Goal: Information Seeking & Learning: Learn about a topic

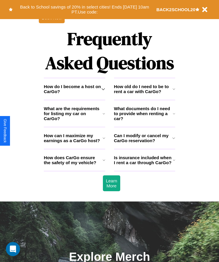
scroll to position [766, 0]
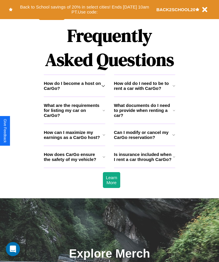
click at [74, 118] on h3 "What are the requirements for listing my car on CarGo?" at bounding box center [73, 110] width 59 height 15
click at [74, 162] on h3 "How does CarGo ensure the safety of my vehicle?" at bounding box center [73, 157] width 59 height 10
click at [74, 91] on h3 "How do I become a host on CarGo?" at bounding box center [73, 86] width 58 height 10
click at [144, 91] on h3 "How old do I need to be to rent a car with CarGo?" at bounding box center [143, 86] width 58 height 10
click at [144, 140] on h3 "Can I modify or cancel my CarGo reservation?" at bounding box center [143, 135] width 58 height 10
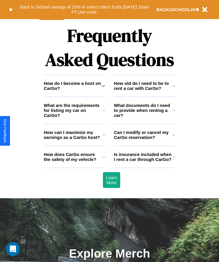
click at [104, 137] on icon at bounding box center [103, 134] width 3 height 5
